Goal: Information Seeking & Learning: Find contact information

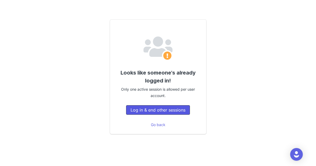
click at [167, 114] on button "Log in & end other sessions" at bounding box center [158, 109] width 64 height 9
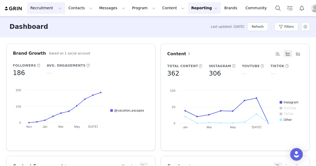
click at [57, 8] on button "Recruitment Recruitment" at bounding box center [46, 8] width 38 height 12
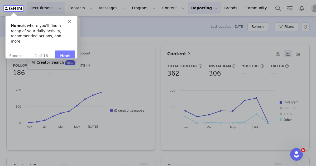
click at [44, 20] on div "Intercom messenger" at bounding box center [41, 19] width 72 height 7
click at [71, 19] on div "Intercom messenger" at bounding box center [41, 19] width 72 height 7
click at [71, 21] on div "Intercom messenger" at bounding box center [41, 19] width 72 height 7
click at [68, 22] on polygon "Close" at bounding box center [69, 21] width 3 height 3
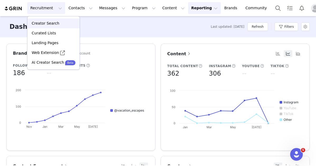
click at [56, 22] on p "Creator Search" at bounding box center [46, 24] width 28 height 6
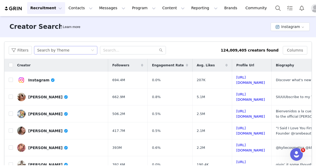
click at [75, 51] on div "Search by Theme" at bounding box center [64, 50] width 54 height 8
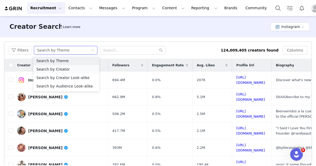
click at [67, 69] on li "Search by Creator" at bounding box center [66, 69] width 66 height 8
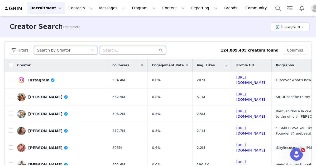
click at [117, 52] on input "text" at bounding box center [133, 50] width 66 height 8
paste input "applesntiaras"
type input "applesntiaras"
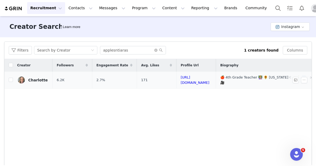
click at [39, 80] on div "Charlotte" at bounding box center [38, 80] width 20 height 4
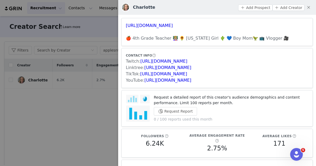
scroll to position [7, 0]
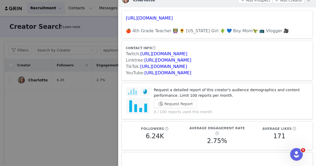
click at [94, 109] on div at bounding box center [158, 83] width 316 height 166
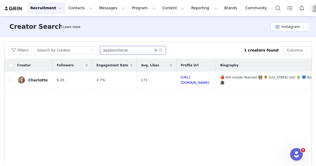
click at [125, 50] on input "applesntiaras" at bounding box center [133, 50] width 66 height 8
paste input "paigem_souza"
type input "paigem_souza"
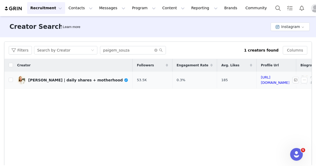
click at [51, 88] on td "[PERSON_NAME] | daily shares + motherhood" at bounding box center [73, 79] width 120 height 17
click at [58, 83] on link "[PERSON_NAME] | daily shares + motherhood" at bounding box center [72, 80] width 111 height 8
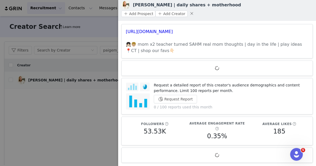
scroll to position [0, 0]
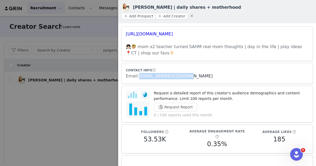
drag, startPoint x: 191, startPoint y: 67, endPoint x: 138, endPoint y: 66, distance: 53.3
click at [138, 73] on div "Email: [EMAIL_ADDRESS][DOMAIN_NAME]" at bounding box center [217, 76] width 183 height 6
copy link "[EMAIL_ADDRESS][DOMAIN_NAME]"
click at [76, 84] on div at bounding box center [158, 83] width 316 height 166
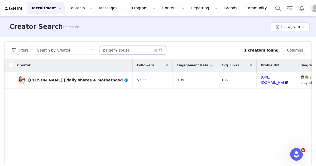
click at [122, 51] on input "paigem_souza" at bounding box center [133, 50] width 66 height 8
paste input "malloryriddaugh"
type input "malloryriddaugh"
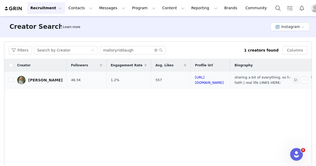
click at [63, 83] on link "[PERSON_NAME]" at bounding box center [39, 80] width 45 height 8
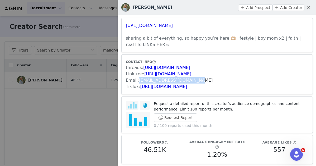
drag, startPoint x: 194, startPoint y: 80, endPoint x: 138, endPoint y: 80, distance: 55.7
click at [138, 80] on div "Email: [EMAIL_ADDRESS][DOMAIN_NAME]" at bounding box center [217, 80] width 183 height 6
copy link "[EMAIL_ADDRESS][DOMAIN_NAME]"
drag, startPoint x: 191, startPoint y: 8, endPoint x: 165, endPoint y: 7, distance: 25.6
click at [165, 7] on div "[PERSON_NAME] Add Prospect Add Creator" at bounding box center [216, 7] width 191 height 8
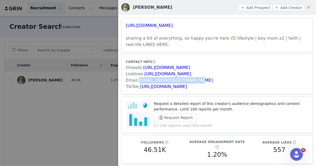
copy h3 "Riddaugh"
click at [173, 87] on link "[URL][DOMAIN_NAME]" at bounding box center [163, 86] width 47 height 5
click at [108, 113] on div at bounding box center [158, 83] width 316 height 166
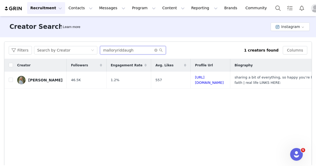
click at [129, 54] on input "malloryriddaugh" at bounding box center [133, 50] width 66 height 8
paste input "[URL][DOMAIN_NAME]"
drag, startPoint x: 132, startPoint y: 50, endPoint x: 11, endPoint y: 46, distance: 121.1
click at [11, 46] on div "Filters Search by Creator [URL][DOMAIN_NAME]" at bounding box center [126, 50] width 235 height 8
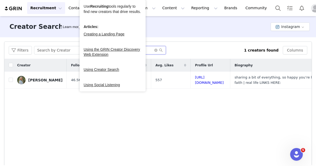
type input "quinmhamilton"
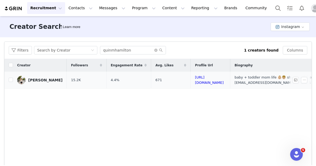
click at [54, 80] on div "[PERSON_NAME]" at bounding box center [45, 80] width 34 height 4
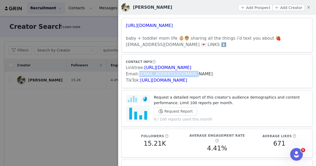
drag, startPoint x: 194, startPoint y: 73, endPoint x: 138, endPoint y: 73, distance: 55.1
click at [138, 73] on div "Email: [EMAIL_ADDRESS][DOMAIN_NAME]" at bounding box center [217, 74] width 183 height 6
copy link "[EMAIL_ADDRESS][DOMAIN_NAME]"
click at [68, 112] on div at bounding box center [158, 83] width 316 height 166
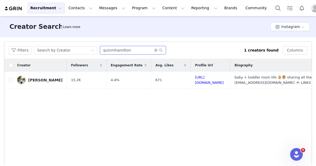
click at [125, 49] on input "quinmhamilton" at bounding box center [133, 50] width 66 height 8
paste input "taline.postajian"
type input "taline.postajian"
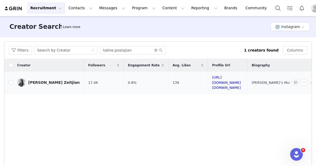
click at [58, 83] on td "[PERSON_NAME] Zeitjian" at bounding box center [48, 82] width 71 height 22
click at [58, 81] on link "[PERSON_NAME] Zeitjian" at bounding box center [48, 82] width 63 height 8
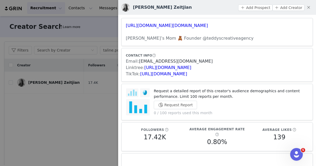
drag, startPoint x: 205, startPoint y: 62, endPoint x: 138, endPoint y: 61, distance: 67.5
click at [138, 61] on div "Email: [EMAIL_ADDRESS][DOMAIN_NAME]" at bounding box center [217, 61] width 183 height 6
copy link "[EMAIL_ADDRESS][DOMAIN_NAME]"
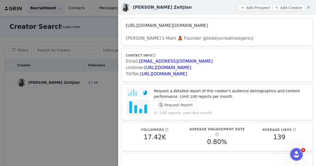
drag, startPoint x: 216, startPoint y: 27, endPoint x: 126, endPoint y: 27, distance: 89.9
click at [126, 27] on h3 "[URL][DOMAIN_NAME][DOMAIN_NAME]" at bounding box center [217, 25] width 183 height 6
copy link "[URL][DOMAIN_NAME][DOMAIN_NAME]"
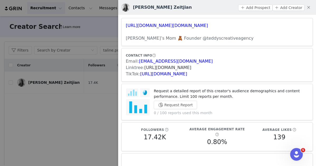
click at [151, 68] on link "[URL][DOMAIN_NAME]" at bounding box center [167, 67] width 47 height 5
click at [164, 73] on link "[URL][DOMAIN_NAME]" at bounding box center [163, 73] width 47 height 5
